Goal: Find contact information: Find contact information

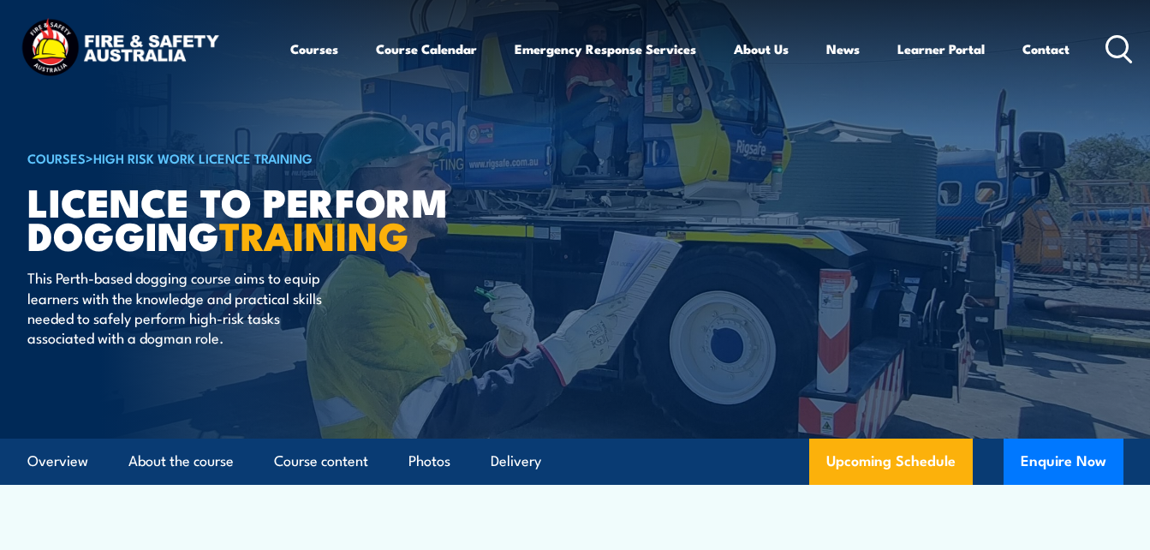
click at [1040, 50] on link "Contact" at bounding box center [1046, 48] width 47 height 41
